Goal: Navigation & Orientation: Understand site structure

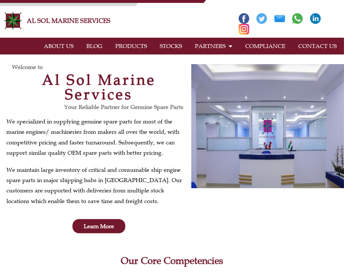
click at [136, 46] on link "PRODUCTS" at bounding box center [131, 46] width 44 height 15
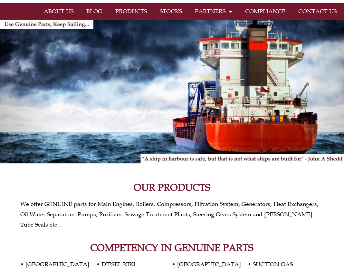
scroll to position [97, 0]
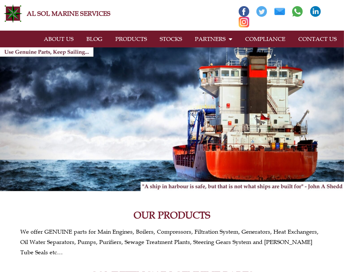
scroll to position [0, 0]
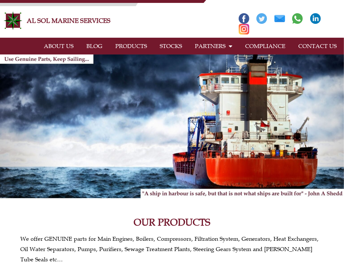
click at [54, 46] on link "ABOUT US" at bounding box center [58, 46] width 43 height 15
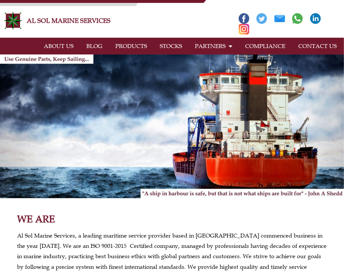
drag, startPoint x: 142, startPoint y: 16, endPoint x: 139, endPoint y: 13, distance: 4.6
click at [142, 16] on h2 "AL SOL MARINE SERVICES" at bounding box center [123, 21] width 193 height 10
